Goal: Transaction & Acquisition: Purchase product/service

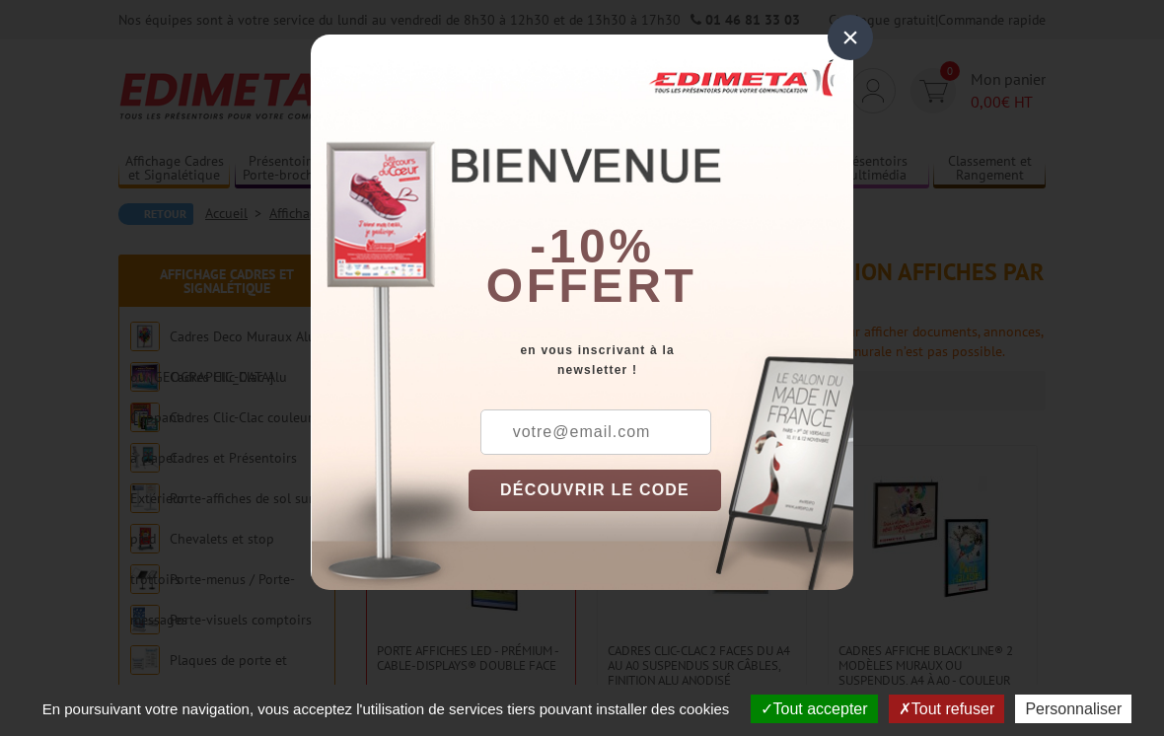
click at [855, 36] on div "×" at bounding box center [850, 37] width 45 height 45
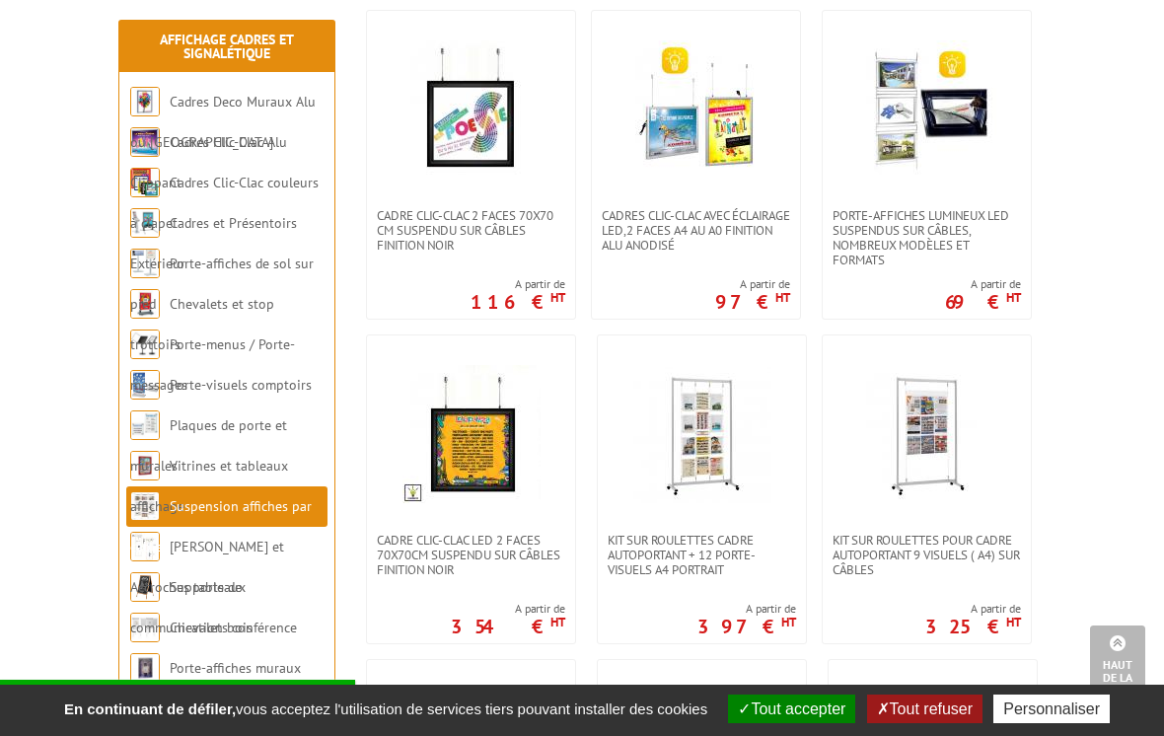
scroll to position [758, 0]
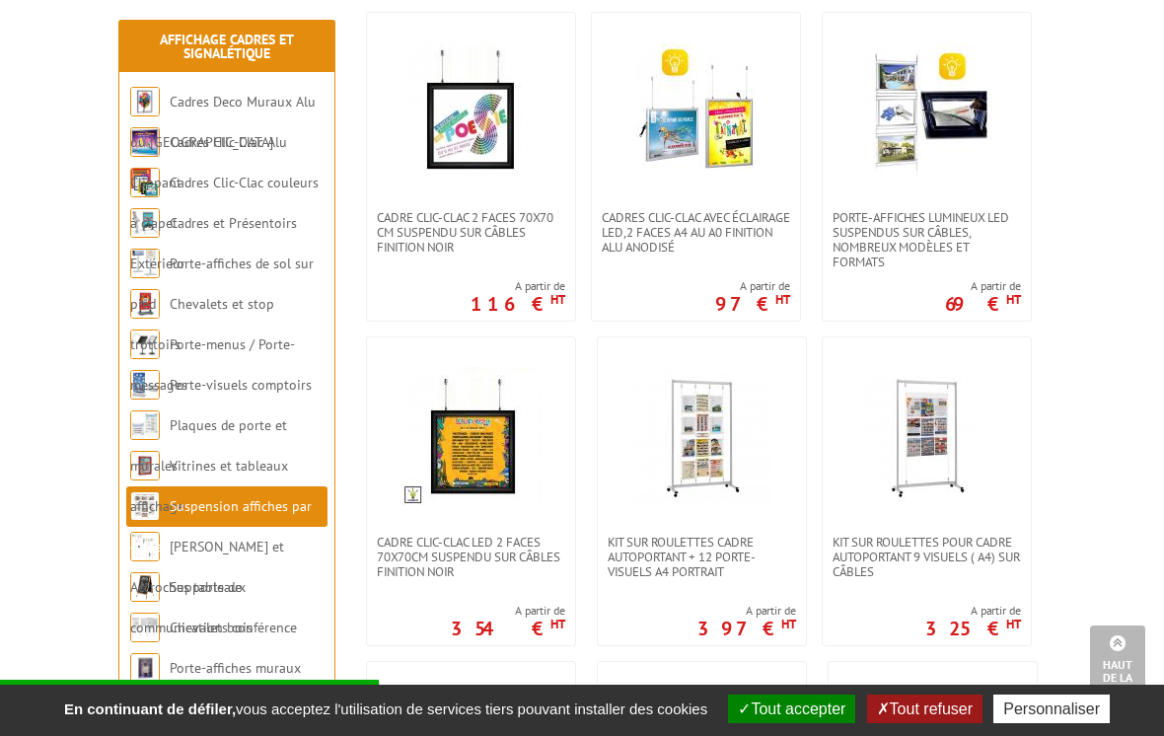
click at [196, 584] on link "Supports de communication bois" at bounding box center [191, 607] width 122 height 58
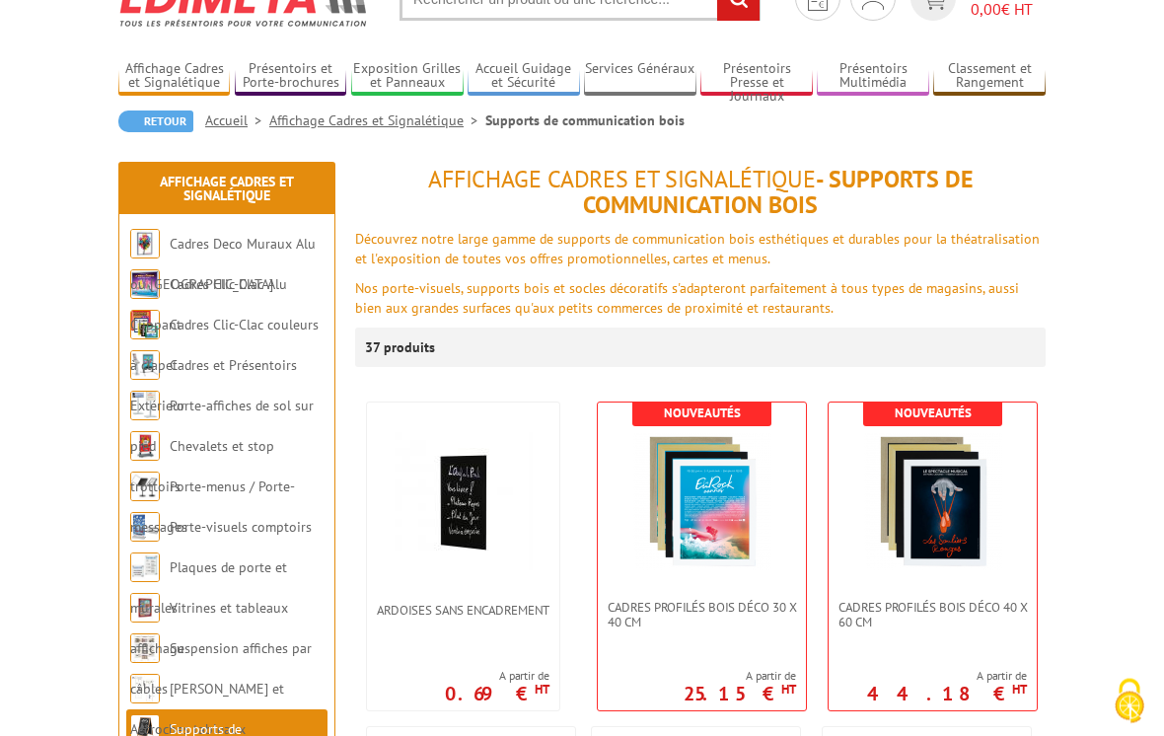
scroll to position [102, 0]
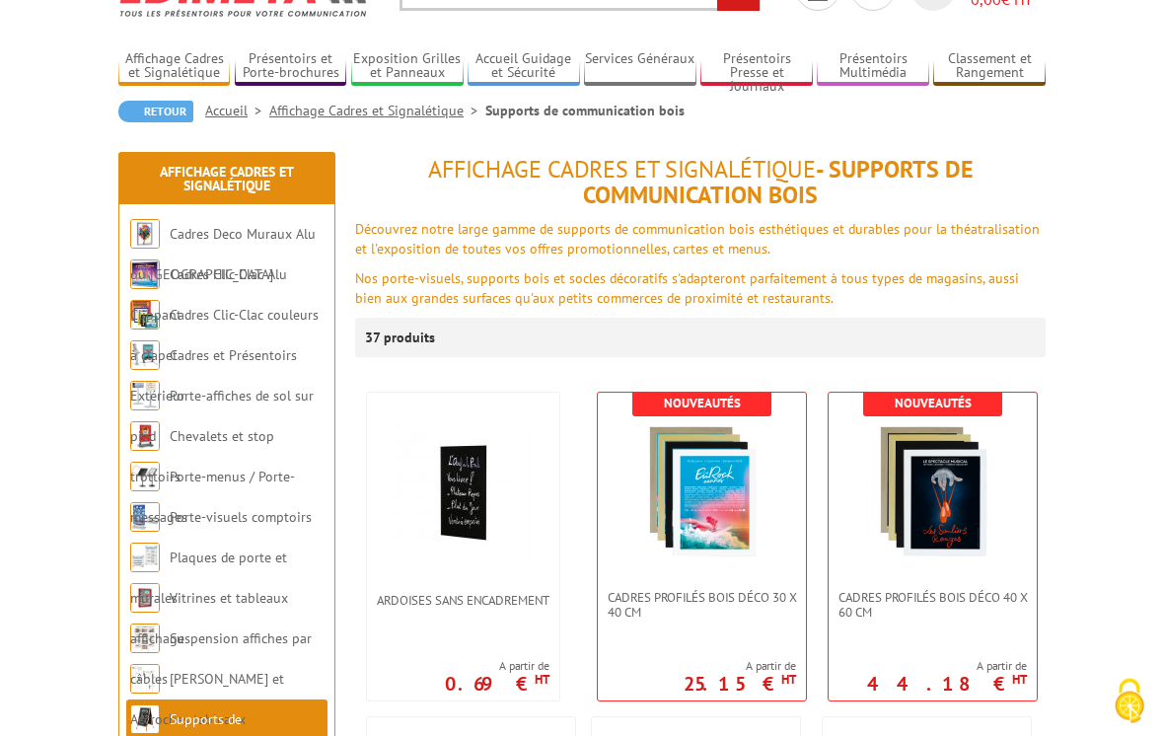
click at [959, 497] on img at bounding box center [933, 492] width 138 height 138
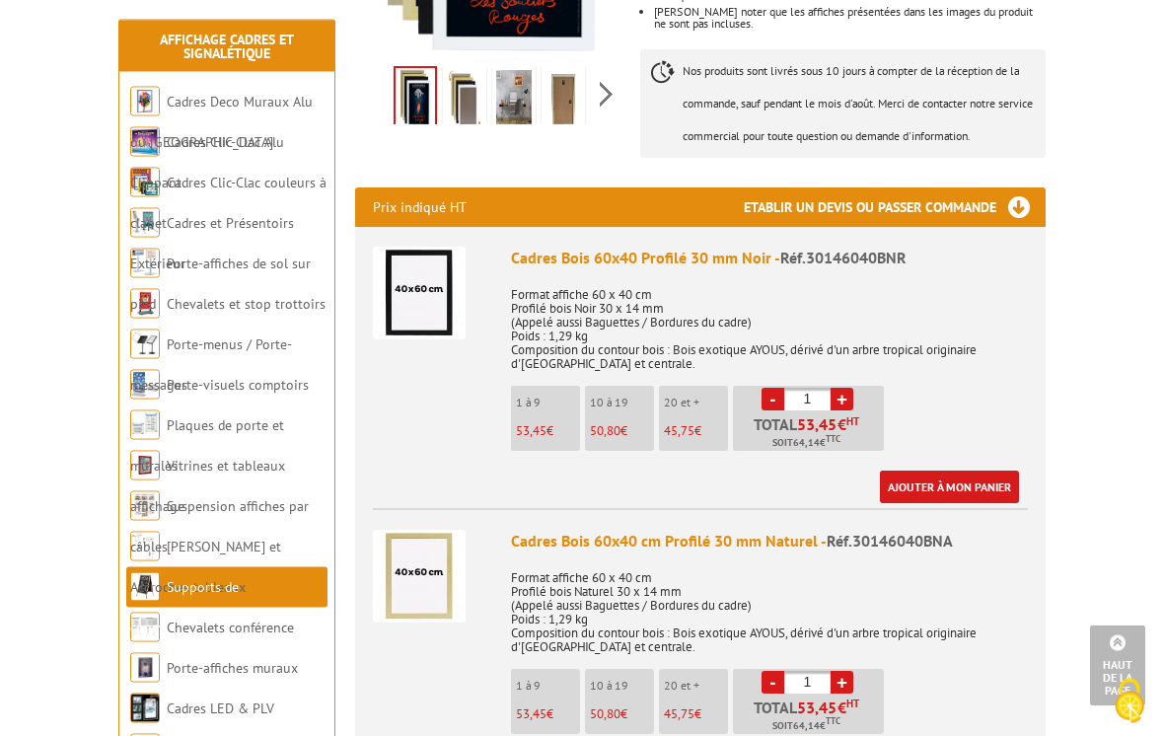
scroll to position [556, 0]
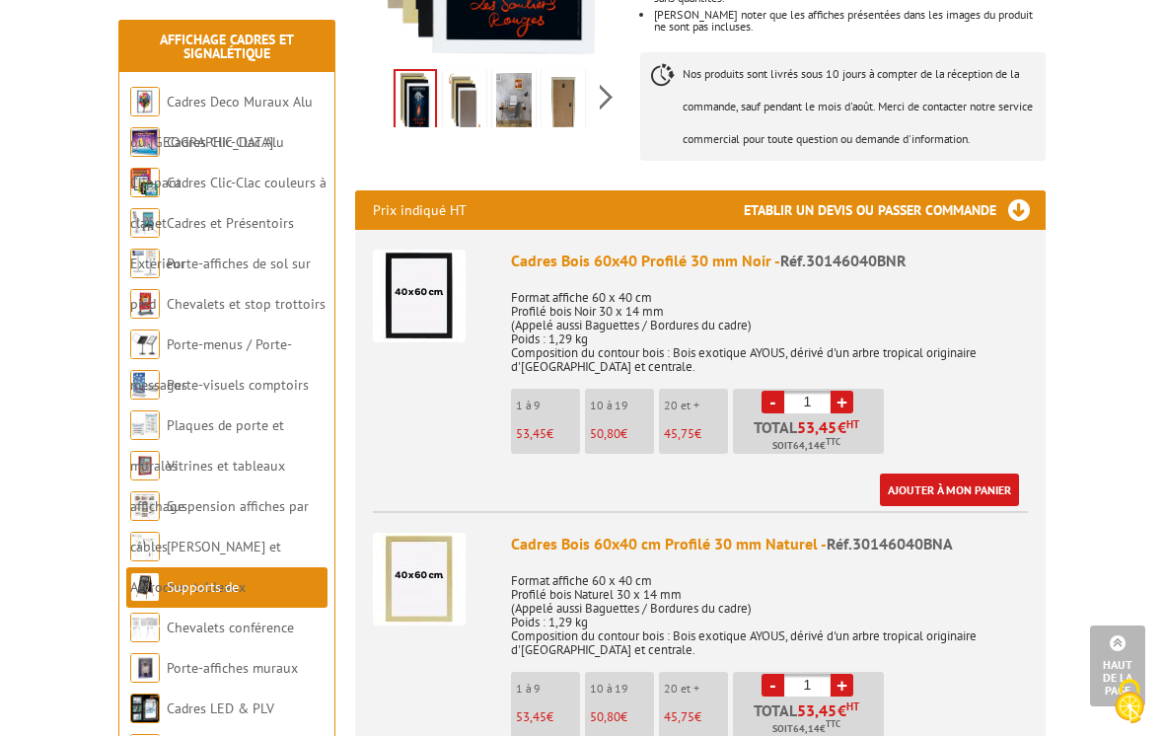
click at [846, 413] on link "+" at bounding box center [842, 402] width 23 height 23
type input "2"
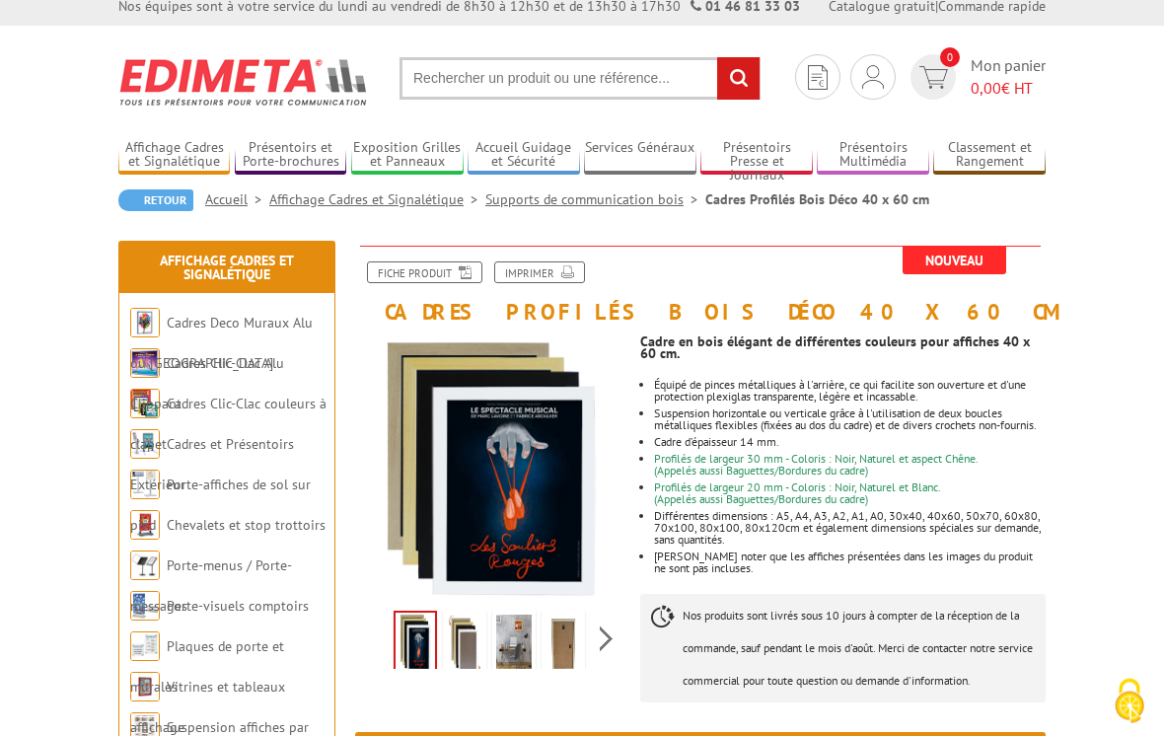
scroll to position [0, 0]
